Goal: Contribute content: Contribute content

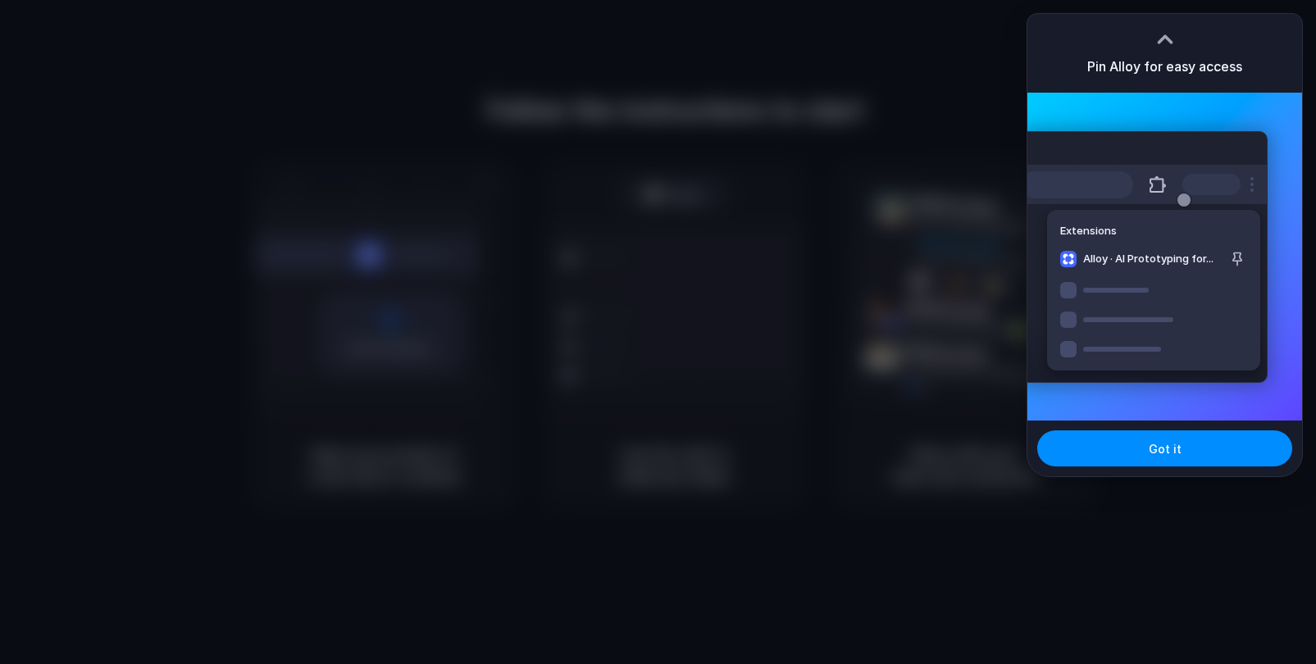
click at [1281, 205] on div "Extensions Alloy · AI Prototyping for..." at bounding box center [1164, 257] width 275 height 328
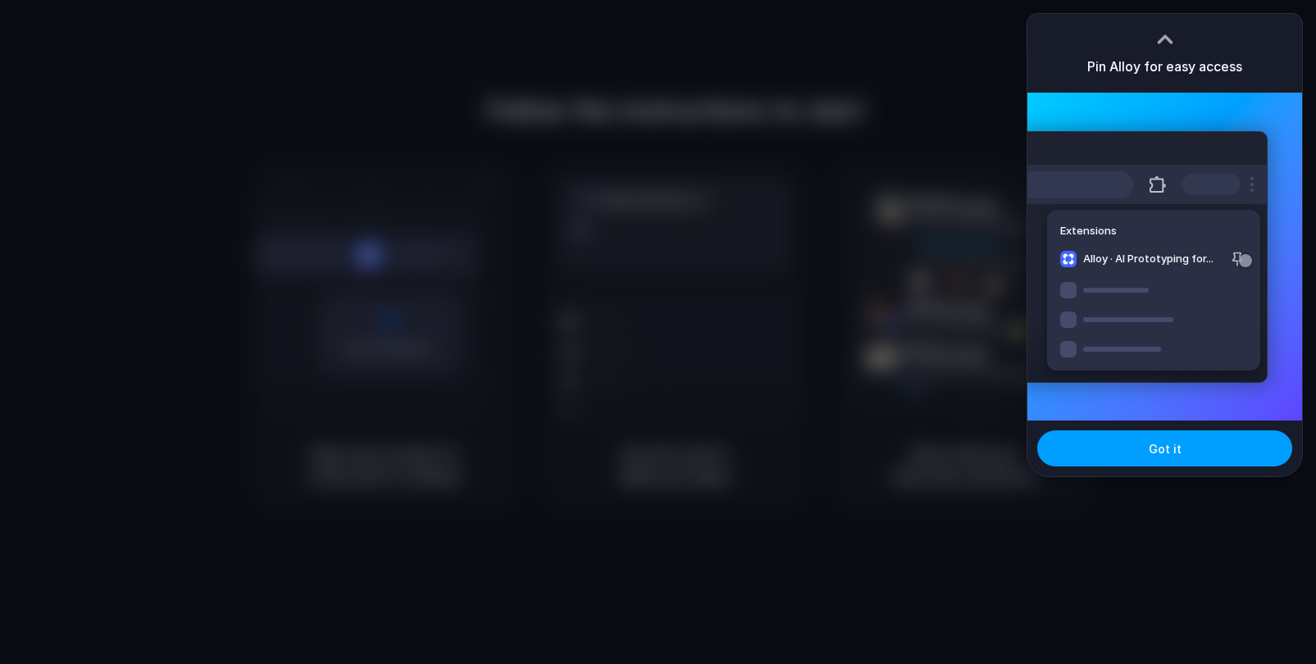
click at [1166, 440] on span "Got it" at bounding box center [1164, 448] width 33 height 17
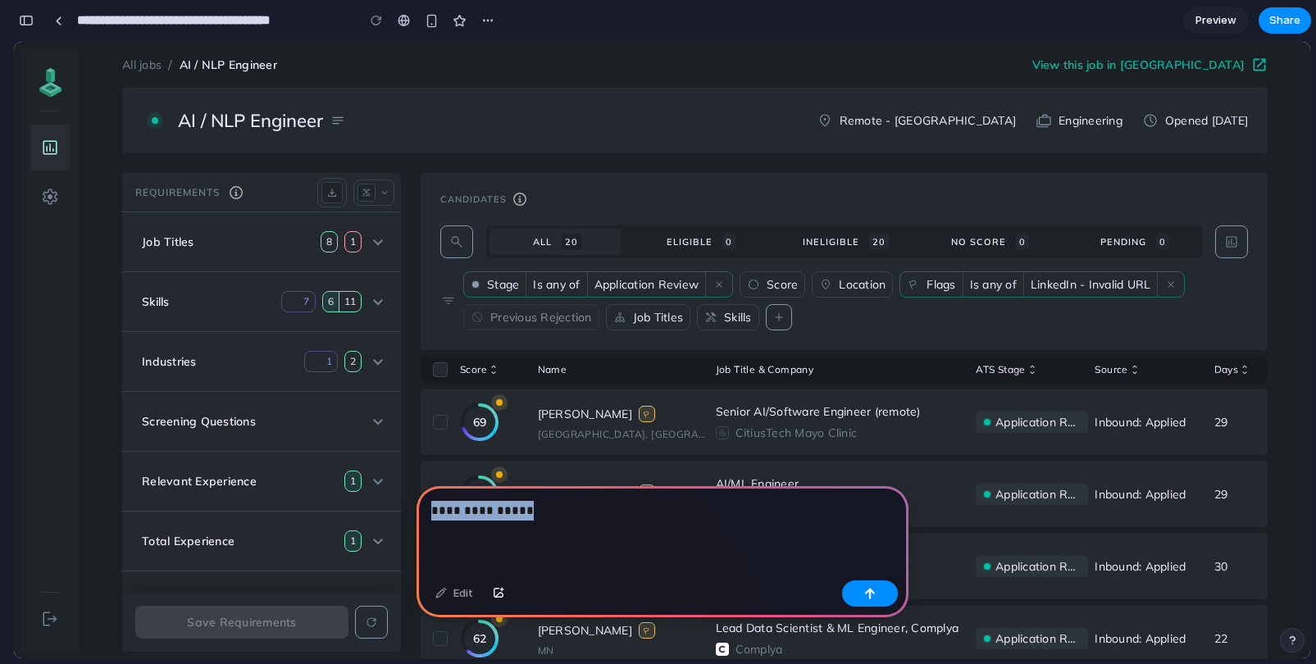
drag, startPoint x: 568, startPoint y: 553, endPoint x: 380, endPoint y: 511, distance: 192.3
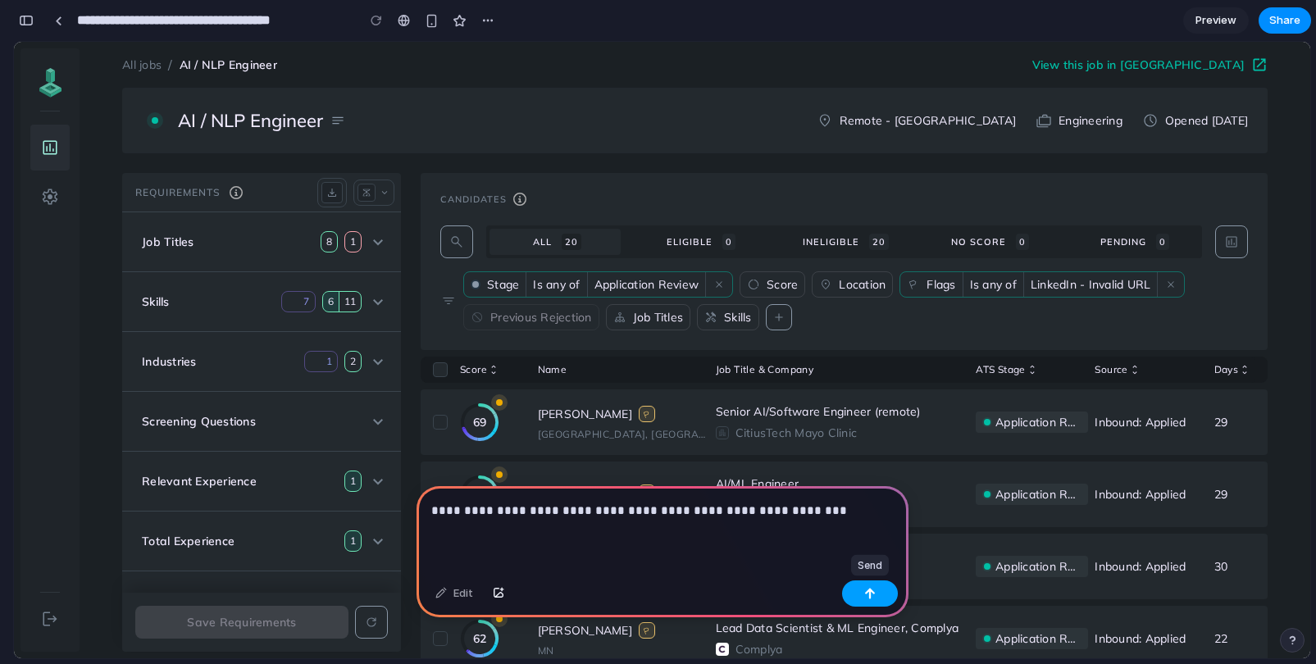
click at [870, 599] on button "button" at bounding box center [870, 593] width 56 height 26
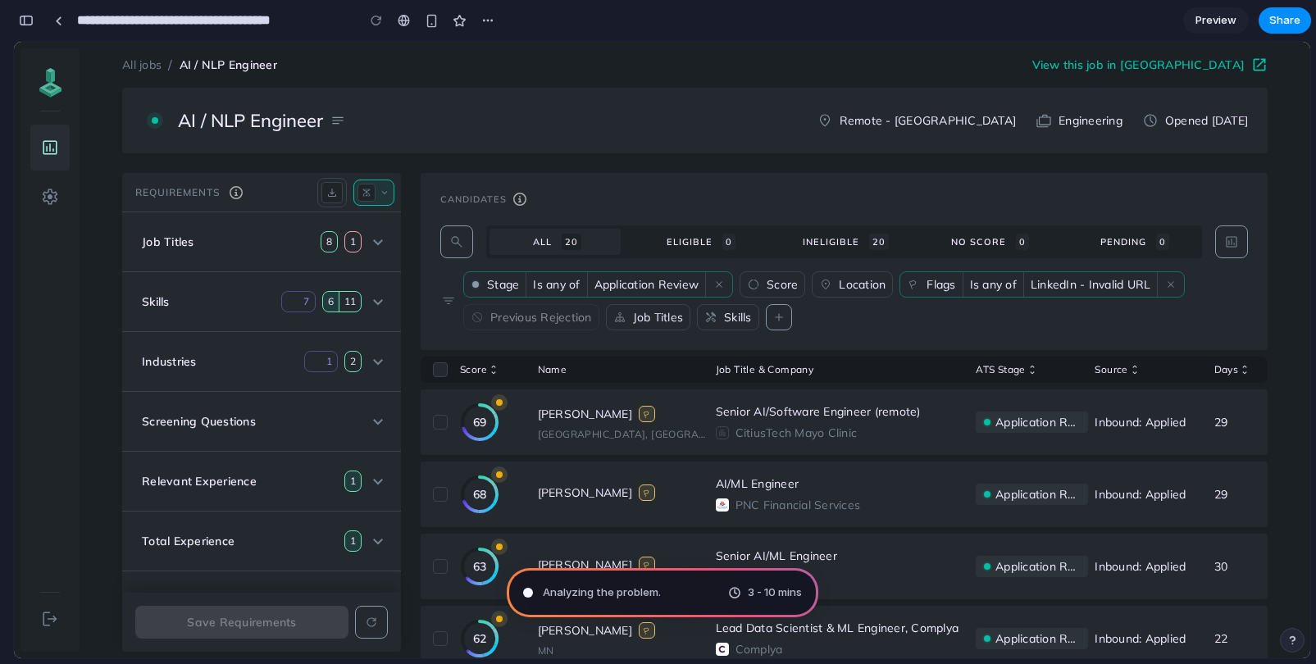
click at [385, 195] on mat-icon "keyboard_arrow_down" at bounding box center [384, 192] width 11 height 11
type input "**********"
